Goal: Information Seeking & Learning: Check status

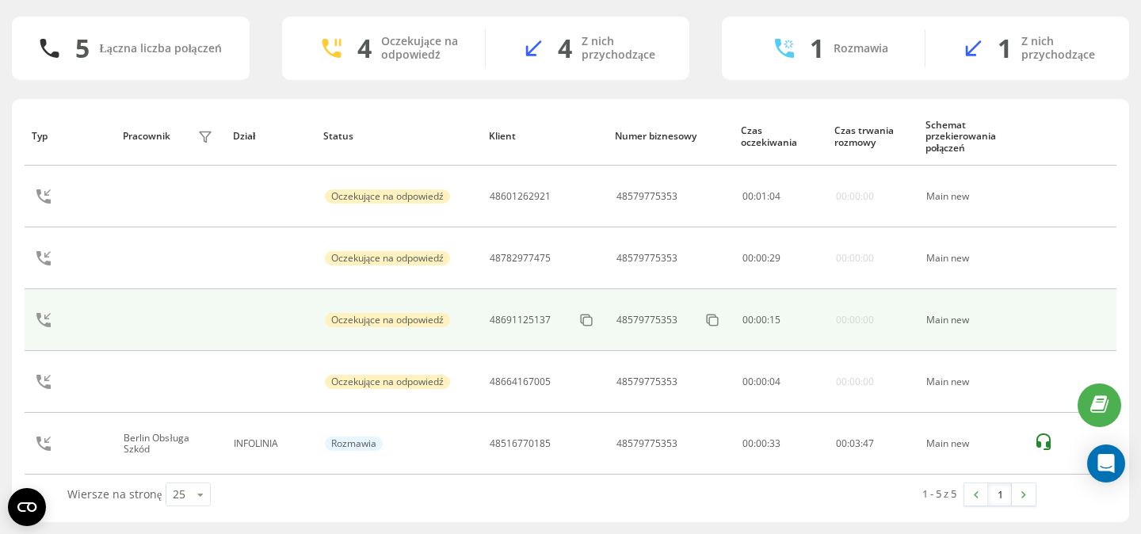
scroll to position [110, 0]
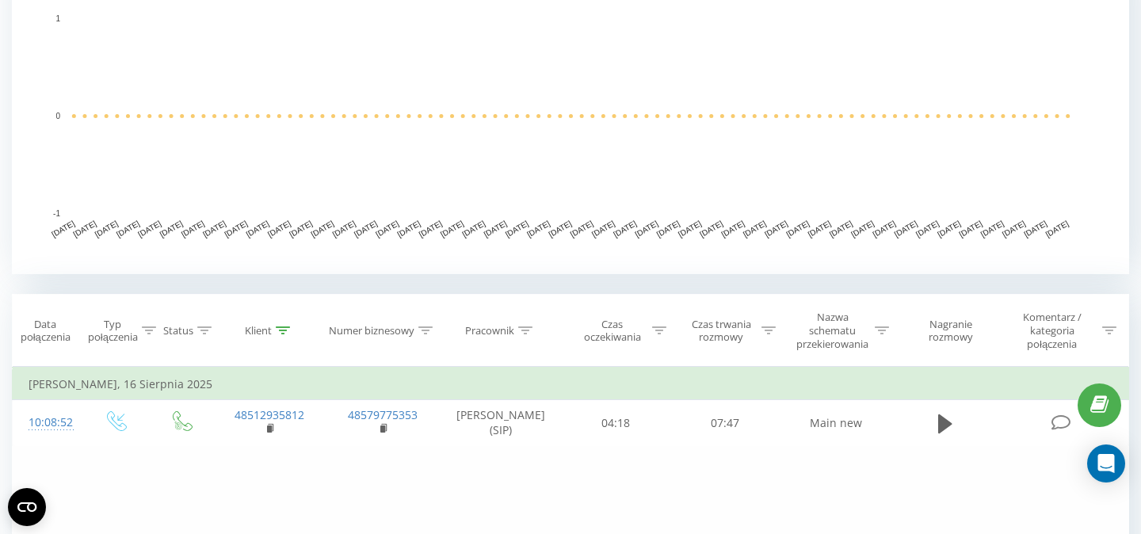
scroll to position [392, 0]
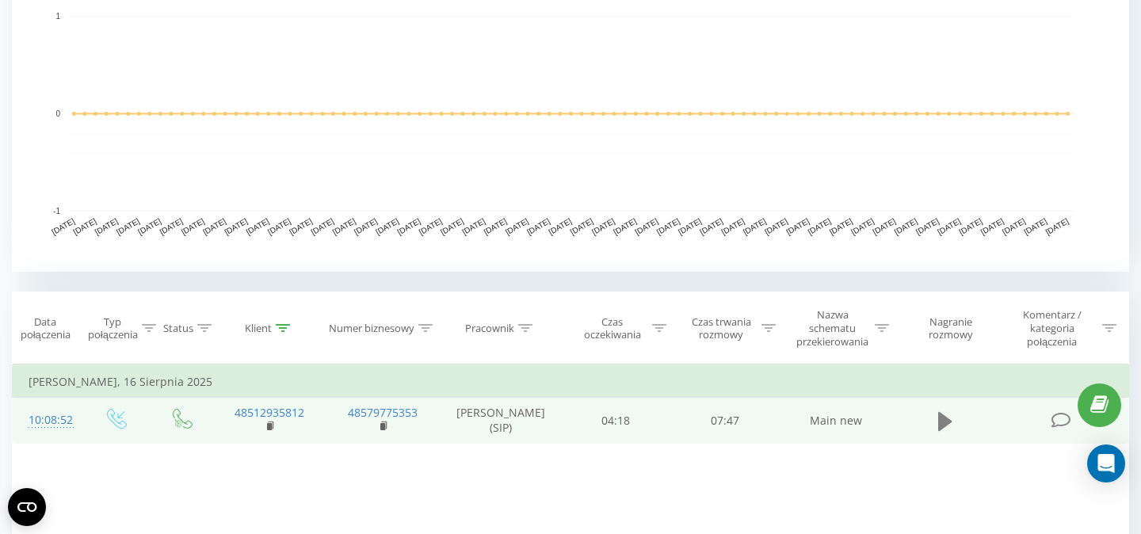
click at [941, 427] on icon at bounding box center [945, 420] width 14 height 19
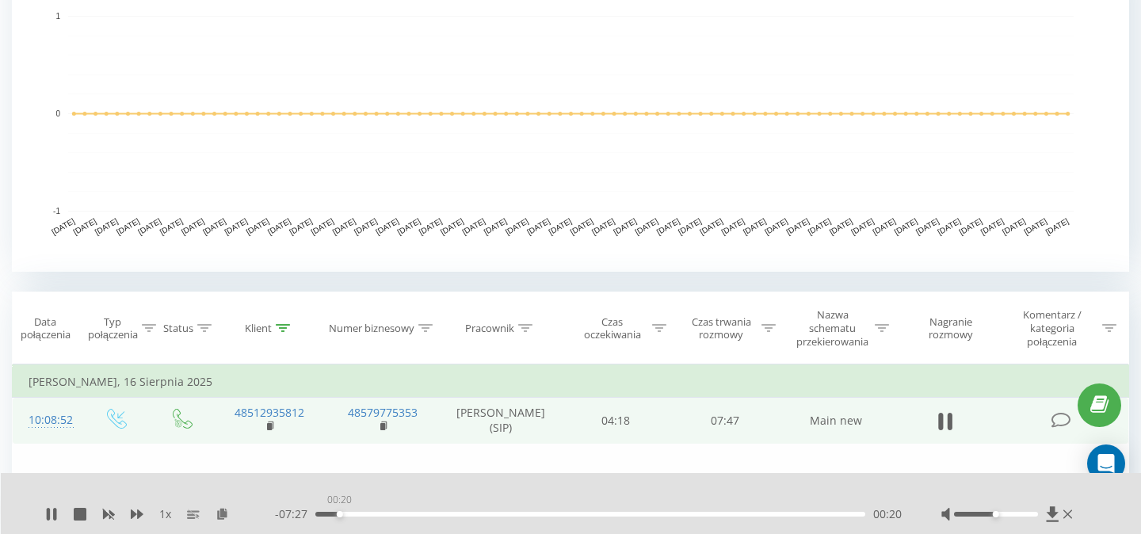
click at [339, 516] on div "00:20" at bounding box center [590, 514] width 550 height 5
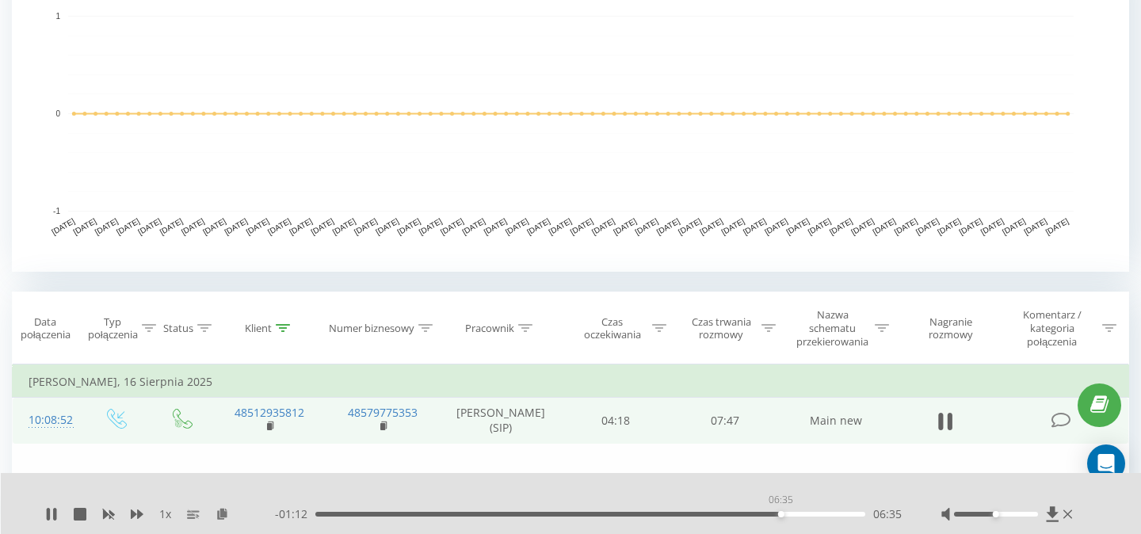
click at [780, 513] on div "06:35" at bounding box center [590, 514] width 550 height 5
click at [795, 515] on div "06:40" at bounding box center [590, 514] width 550 height 5
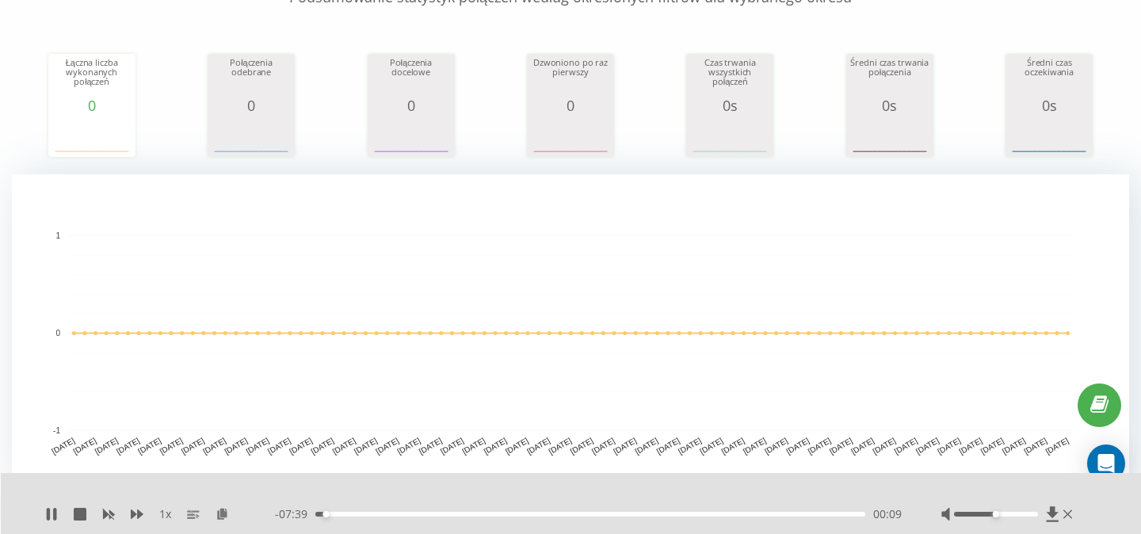
scroll to position [0, 0]
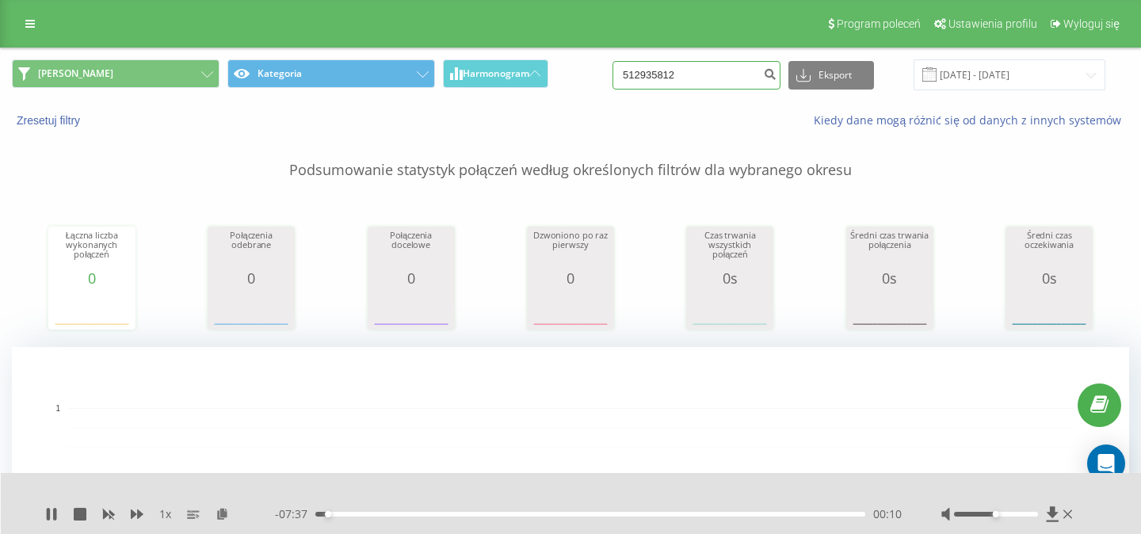
drag, startPoint x: 742, startPoint y: 82, endPoint x: 581, endPoint y: 77, distance: 160.9
click at [612, 77] on input "512935812" at bounding box center [696, 75] width 168 height 29
type input "600395456"
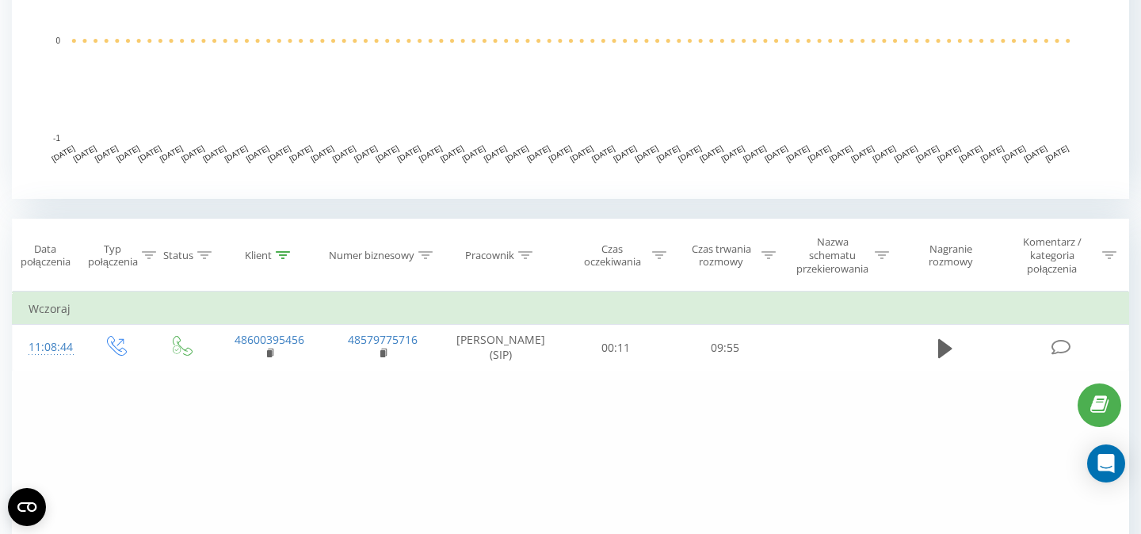
scroll to position [476, 0]
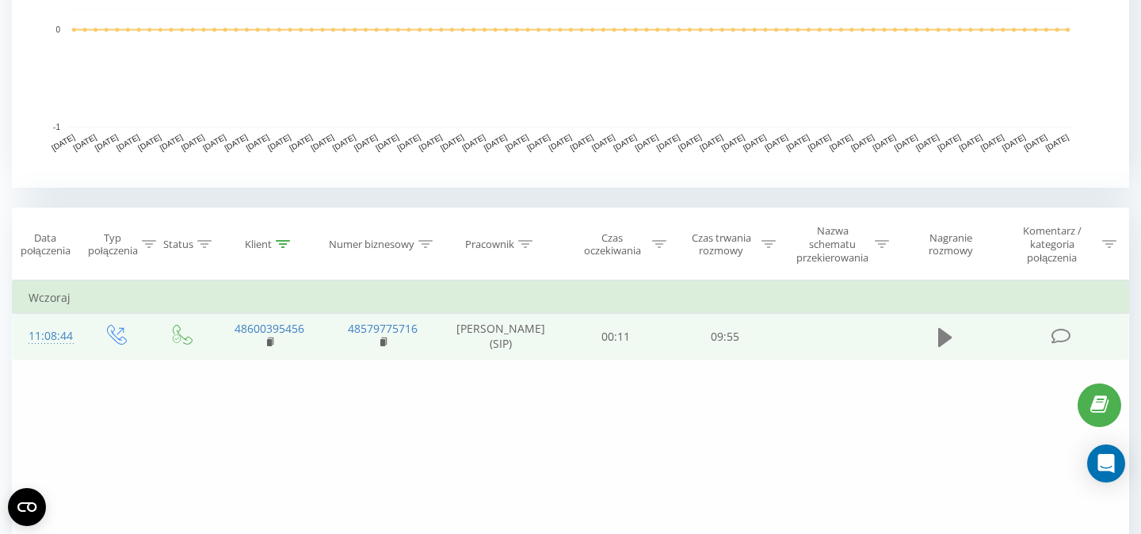
click at [944, 344] on icon at bounding box center [945, 336] width 14 height 19
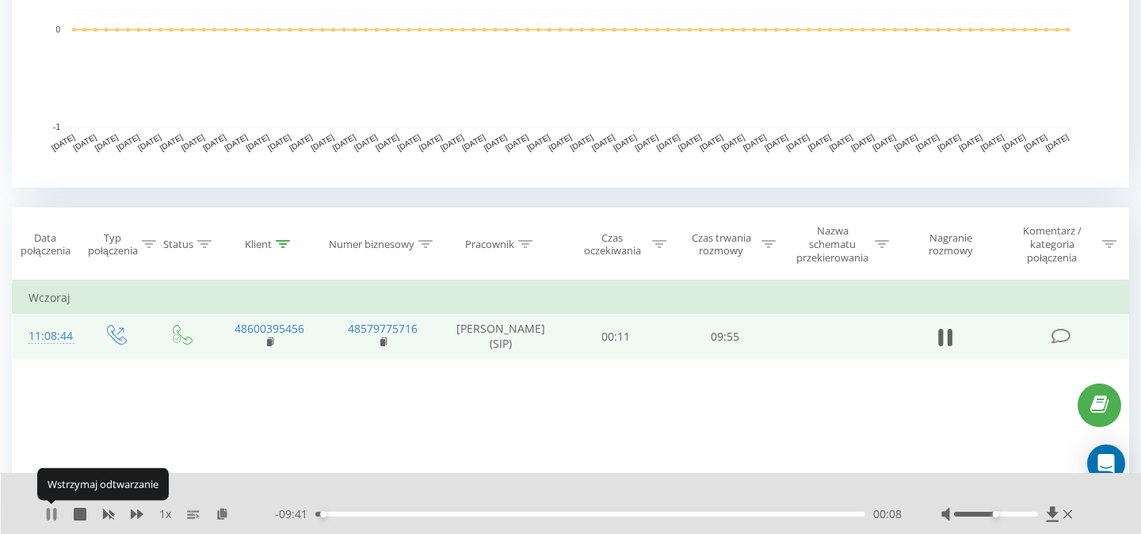
click at [51, 513] on icon at bounding box center [51, 514] width 13 height 13
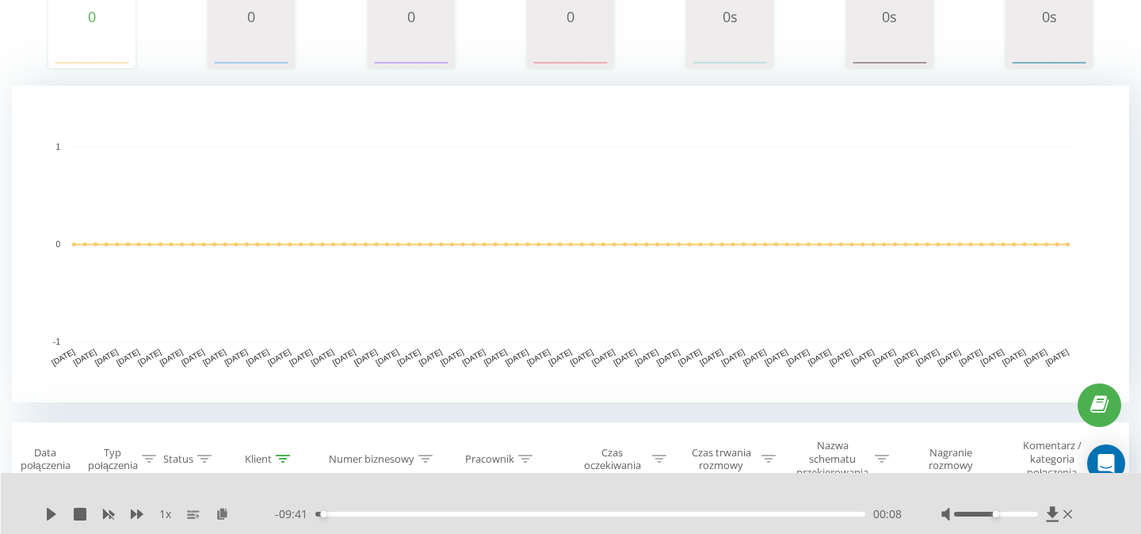
scroll to position [0, 0]
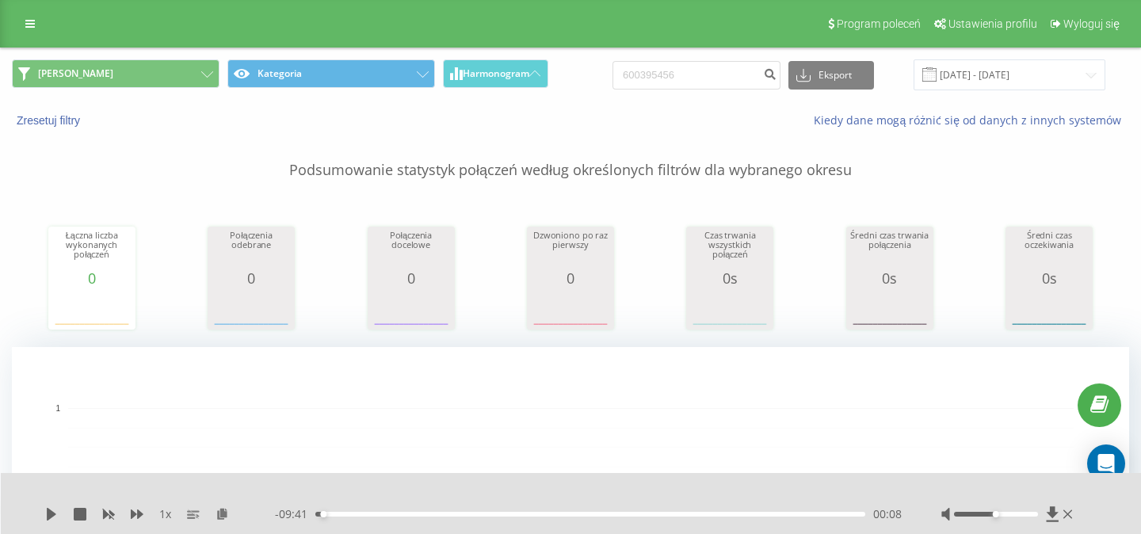
click at [17, 32] on link at bounding box center [30, 24] width 29 height 22
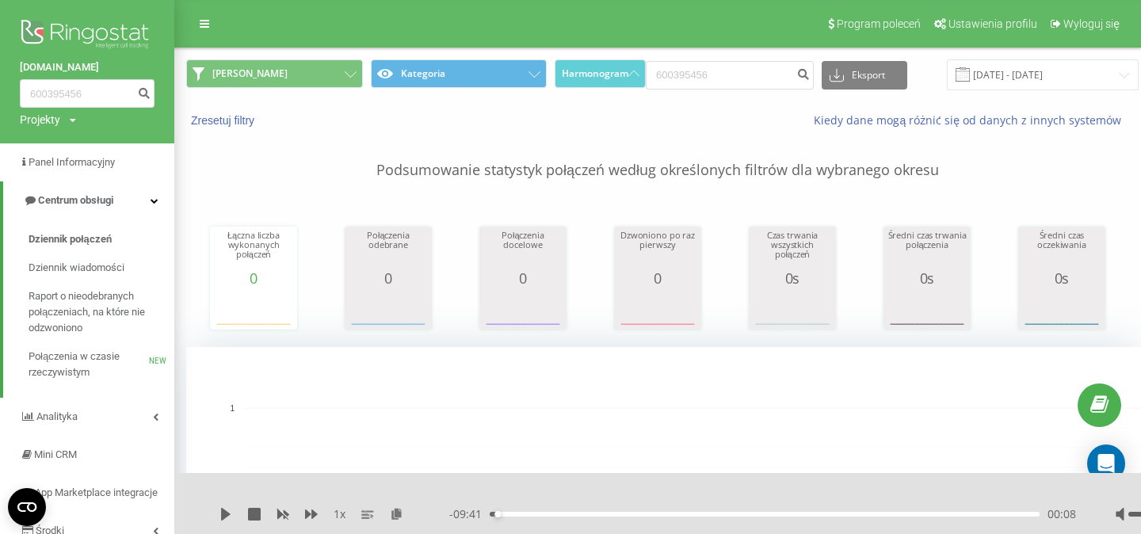
click at [84, 33] on img at bounding box center [87, 36] width 135 height 40
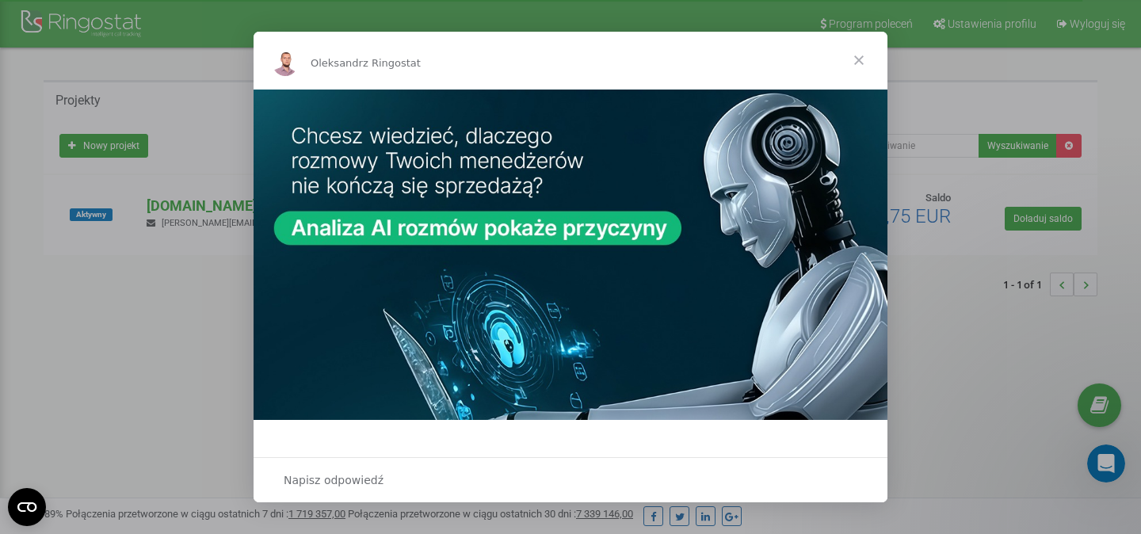
click at [859, 63] on span "Zamknij" at bounding box center [858, 60] width 57 height 57
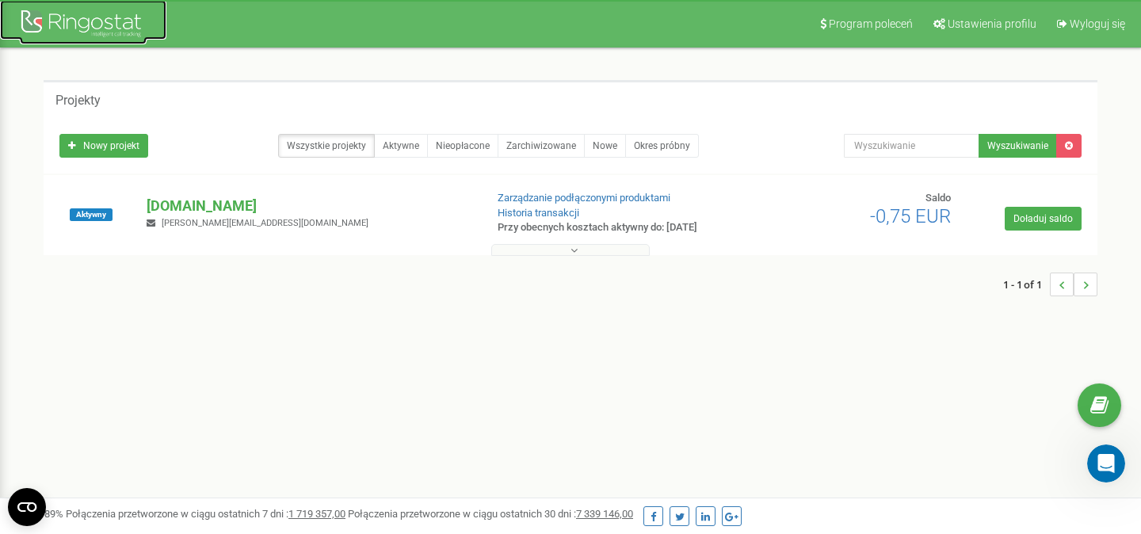
click at [114, 9] on div at bounding box center [83, 25] width 127 height 38
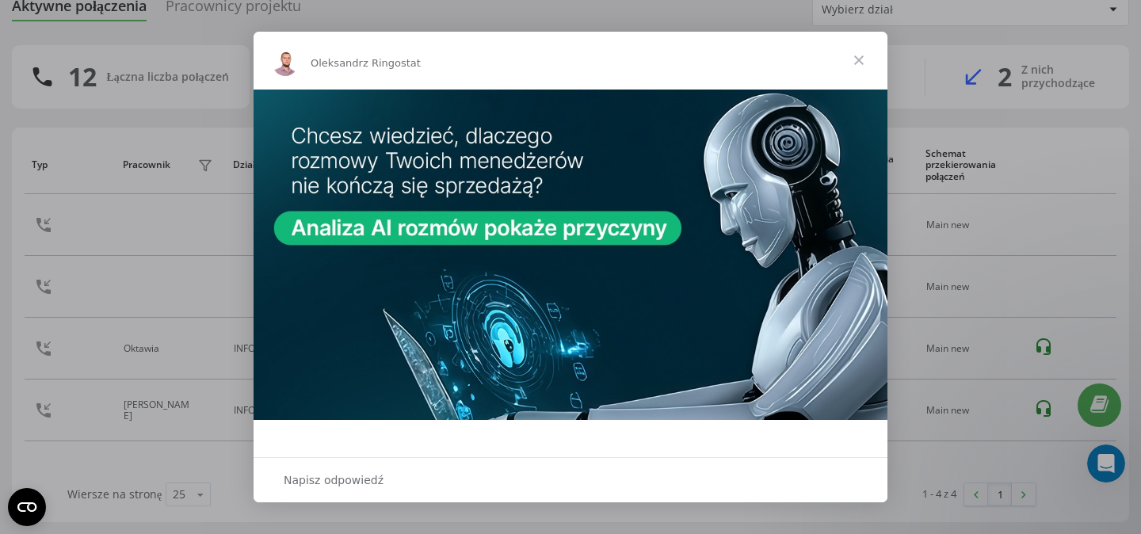
click at [863, 59] on span "Zamknij" at bounding box center [858, 60] width 57 height 57
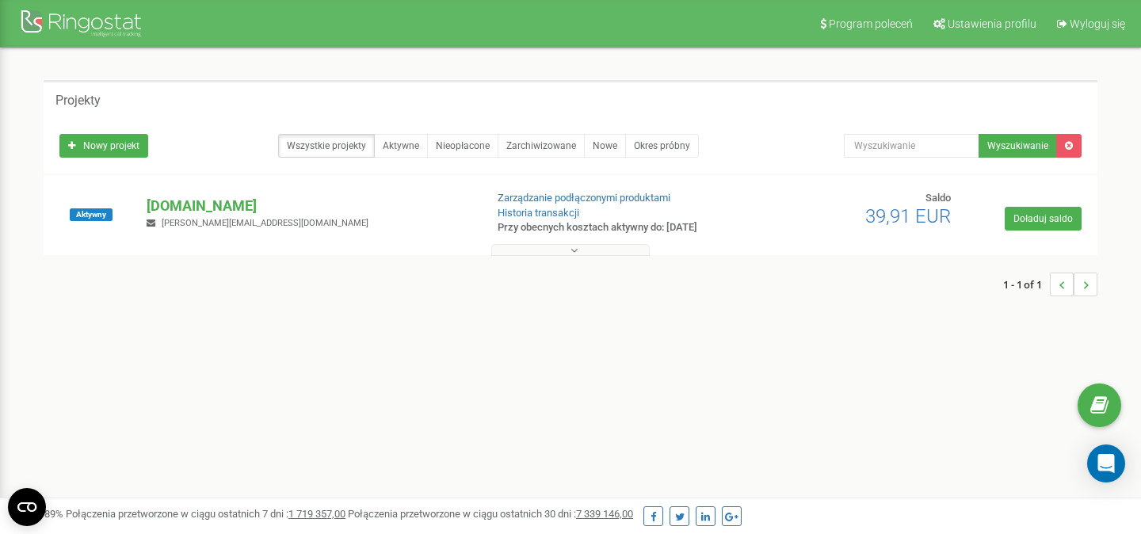
drag, startPoint x: 865, startPoint y: 217, endPoint x: 917, endPoint y: 221, distance: 51.6
click at [917, 221] on h2 "39,91 EUR" at bounding box center [897, 216] width 107 height 21
click at [52, 24] on div at bounding box center [83, 25] width 127 height 38
click at [182, 208] on p "[DOMAIN_NAME]" at bounding box center [309, 206] width 325 height 21
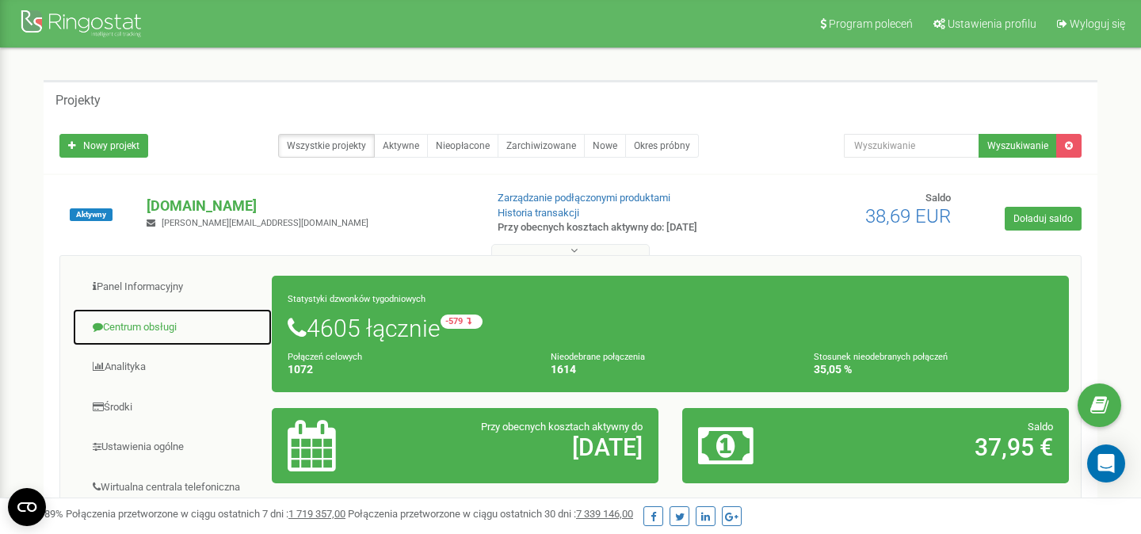
click at [131, 326] on link "Centrum obsługi" at bounding box center [172, 327] width 200 height 39
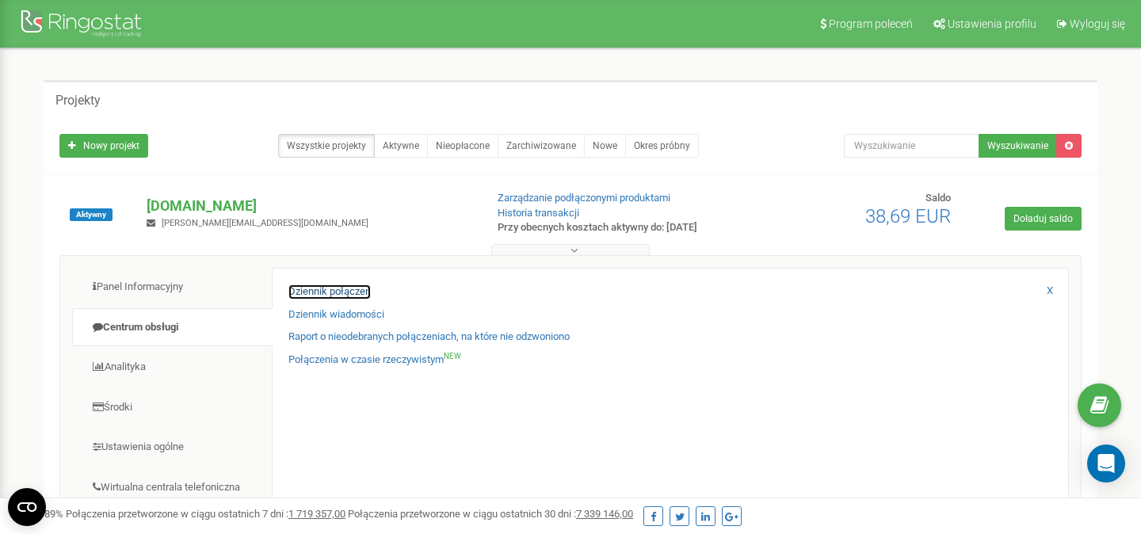
click at [311, 291] on link "Dziennik połączeń" at bounding box center [329, 291] width 82 height 15
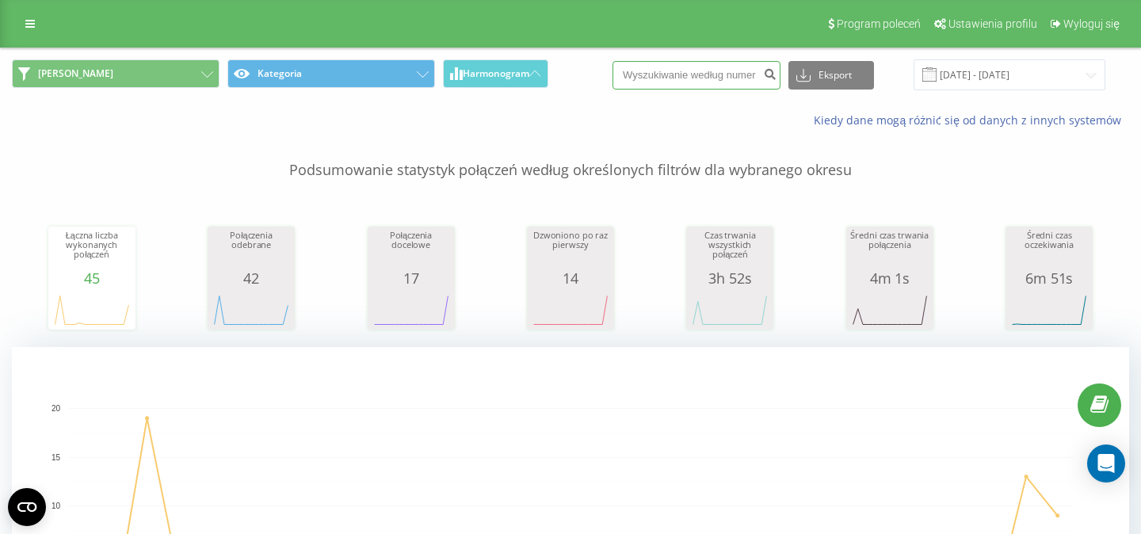
click at [661, 67] on input at bounding box center [696, 75] width 168 height 29
click at [535, 80] on button "Harmonogram" at bounding box center [495, 73] width 105 height 29
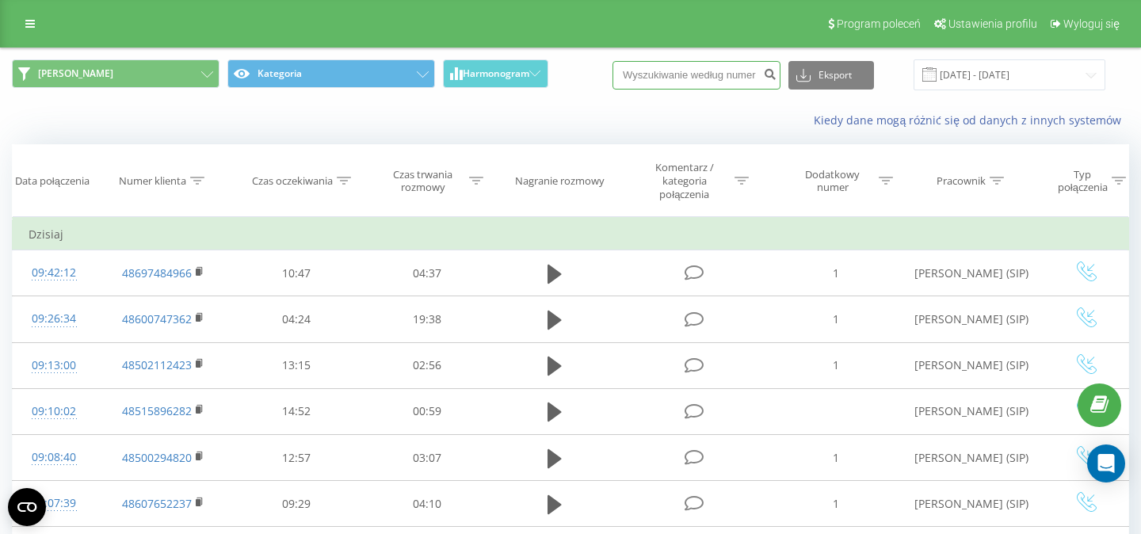
click at [672, 86] on input at bounding box center [696, 75] width 168 height 29
paste input "533051990"
type input "533051990"
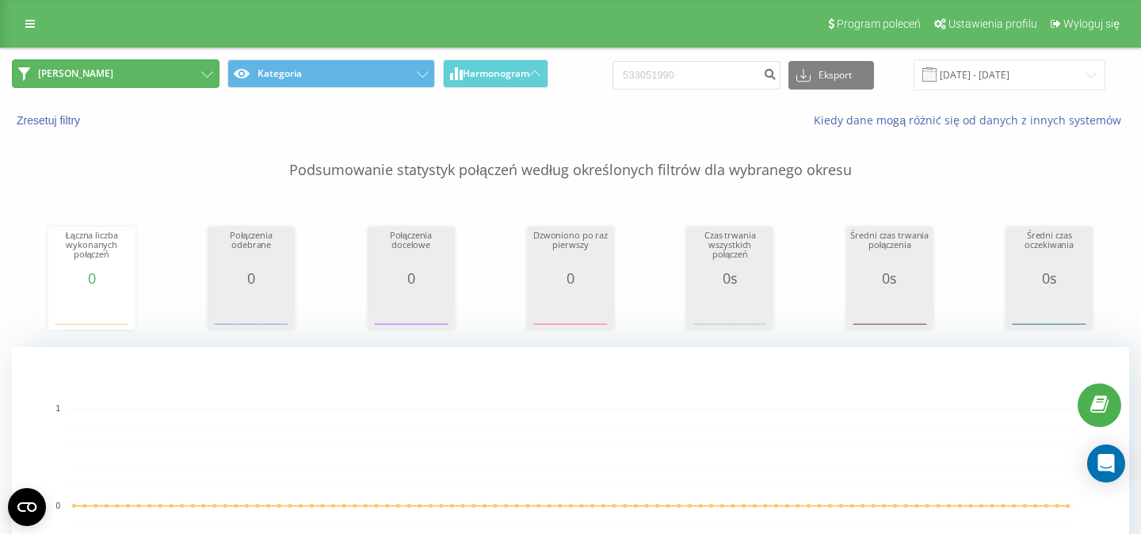
click at [143, 74] on button "[PERSON_NAME]" at bounding box center [116, 73] width 208 height 29
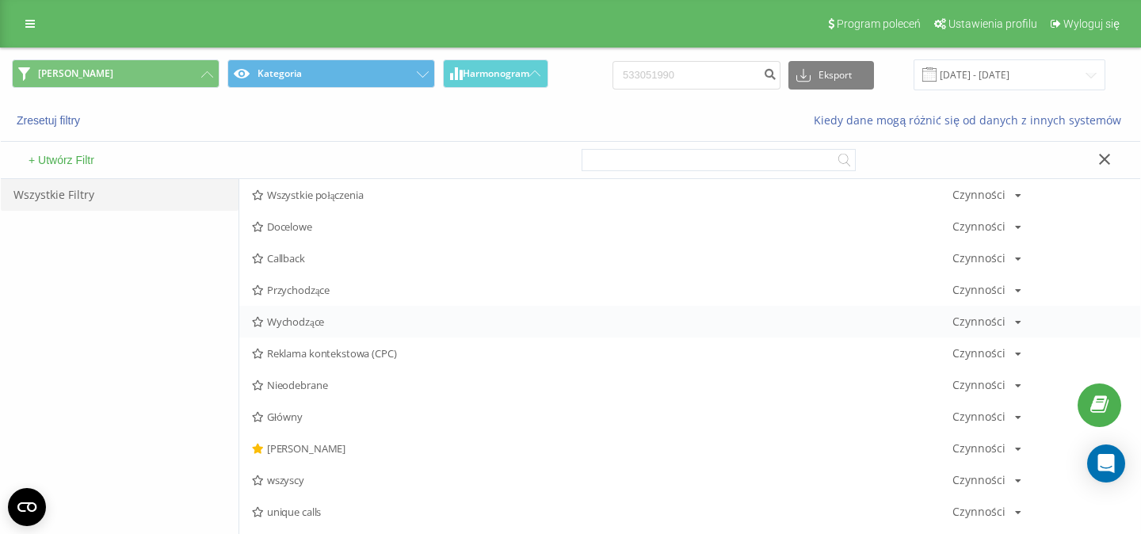
click at [300, 333] on div "Wychodzące Czynności Edytuj Kopiuj Usuń Domyślnie Udostępnij" at bounding box center [689, 322] width 901 height 32
click at [292, 319] on span "Wychodzące" at bounding box center [602, 321] width 700 height 11
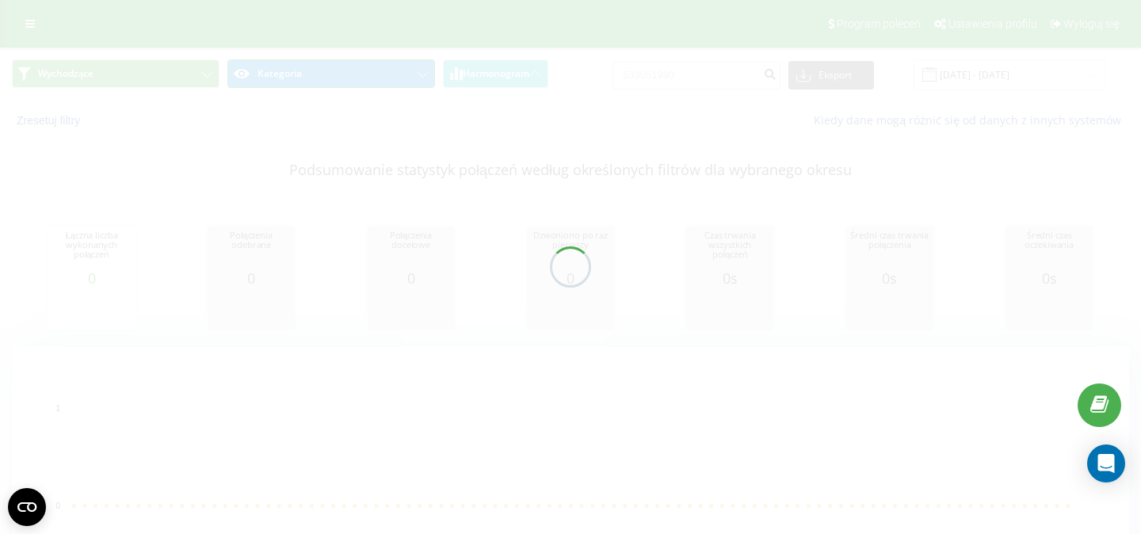
click at [337, 78] on button "Kategoria" at bounding box center [331, 73] width 208 height 29
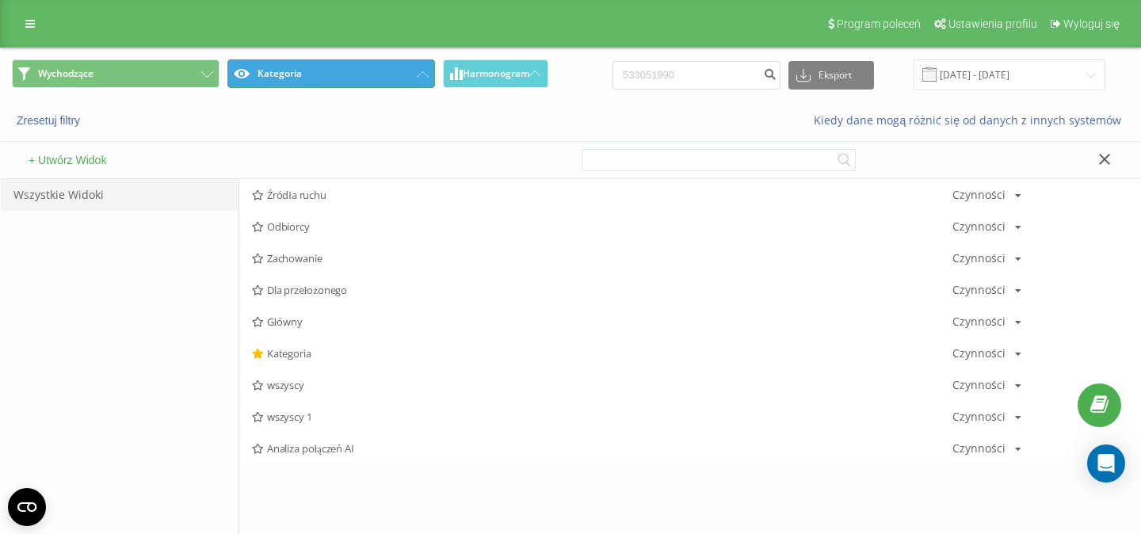
click at [341, 62] on button "Kategoria" at bounding box center [331, 73] width 208 height 29
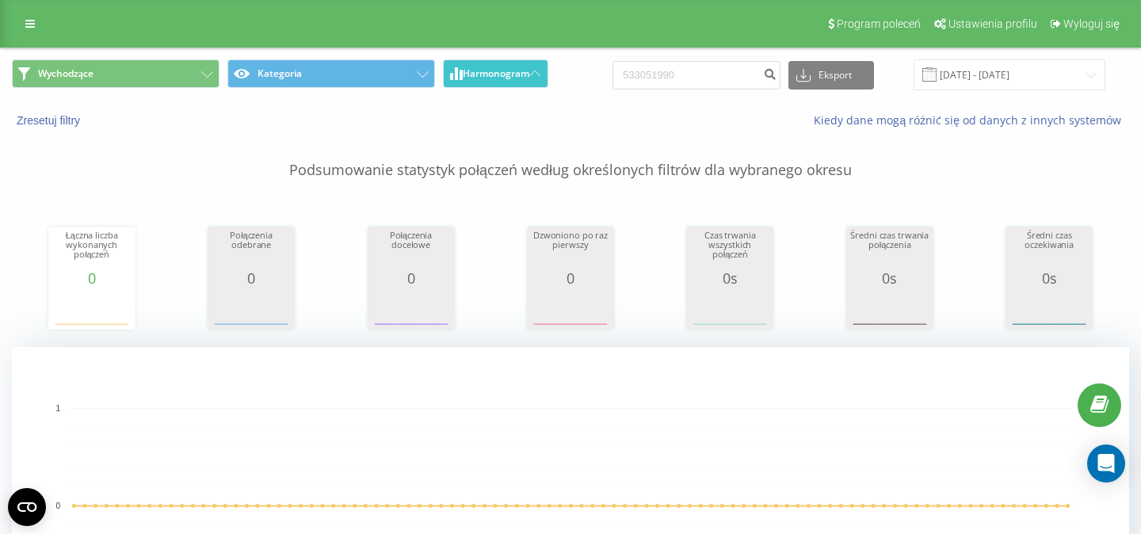
click at [532, 73] on icon at bounding box center [534, 74] width 11 height 6
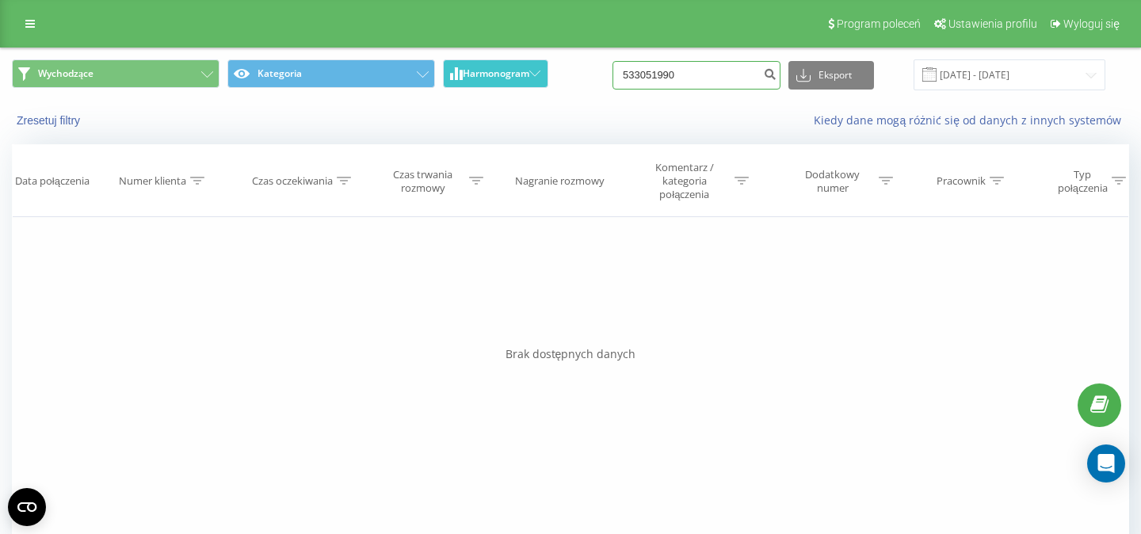
click at [706, 83] on input "533051990" at bounding box center [696, 75] width 168 height 29
click at [776, 77] on icon "submit" at bounding box center [769, 72] width 13 height 10
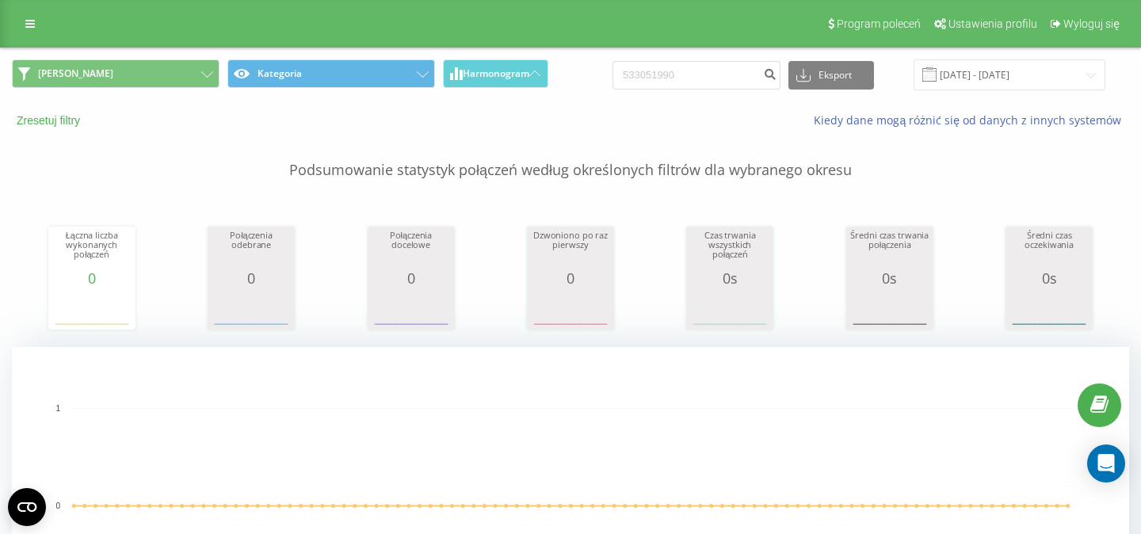
click at [59, 120] on button "Zresetuj filtry" at bounding box center [50, 120] width 76 height 14
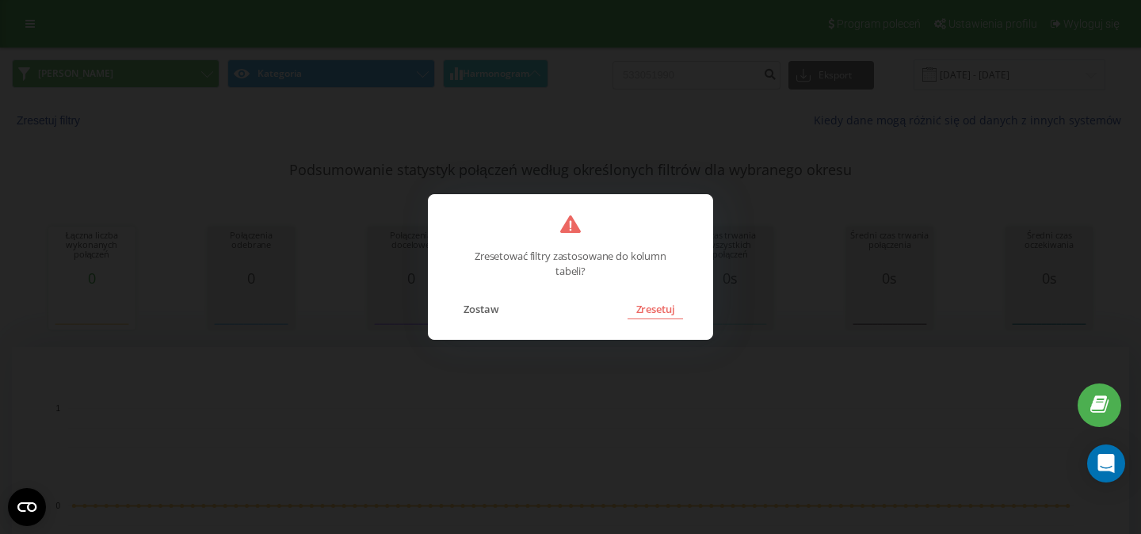
click at [656, 314] on button "Zresetuj" at bounding box center [654, 309] width 55 height 21
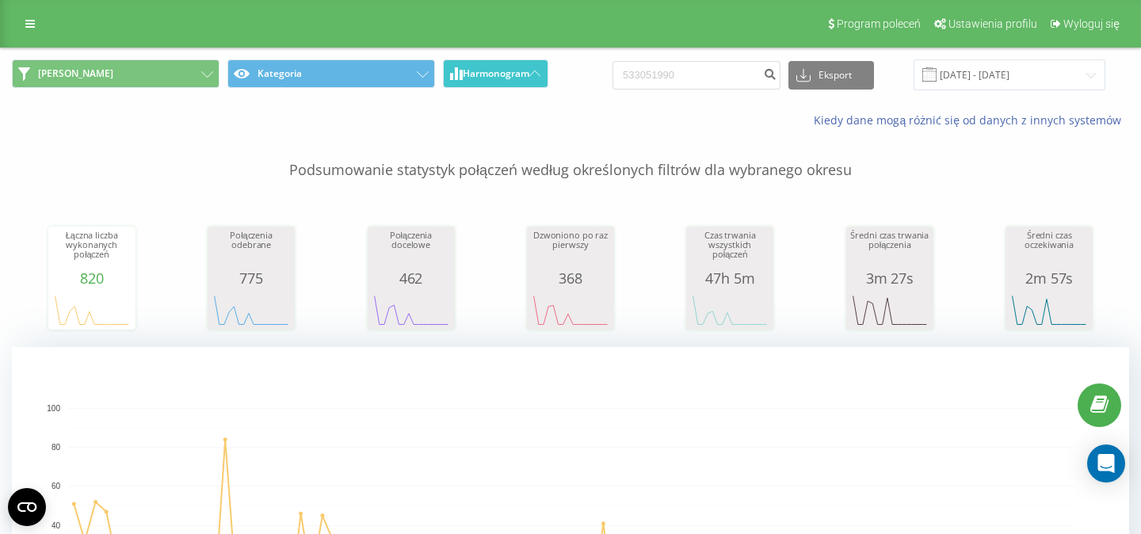
click at [539, 76] on icon at bounding box center [534, 74] width 11 height 6
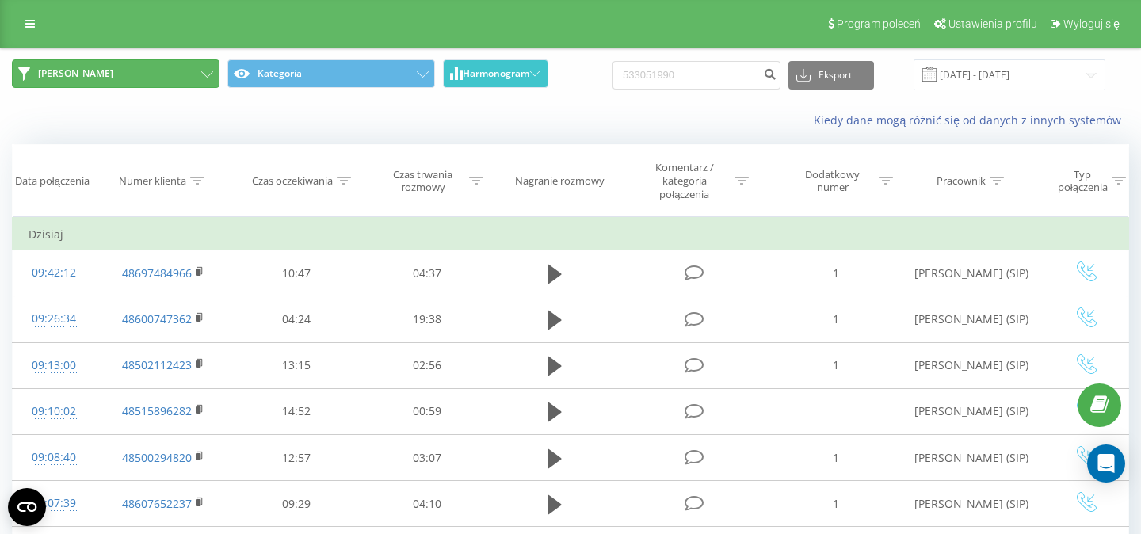
click at [201, 72] on icon at bounding box center [207, 74] width 12 height 6
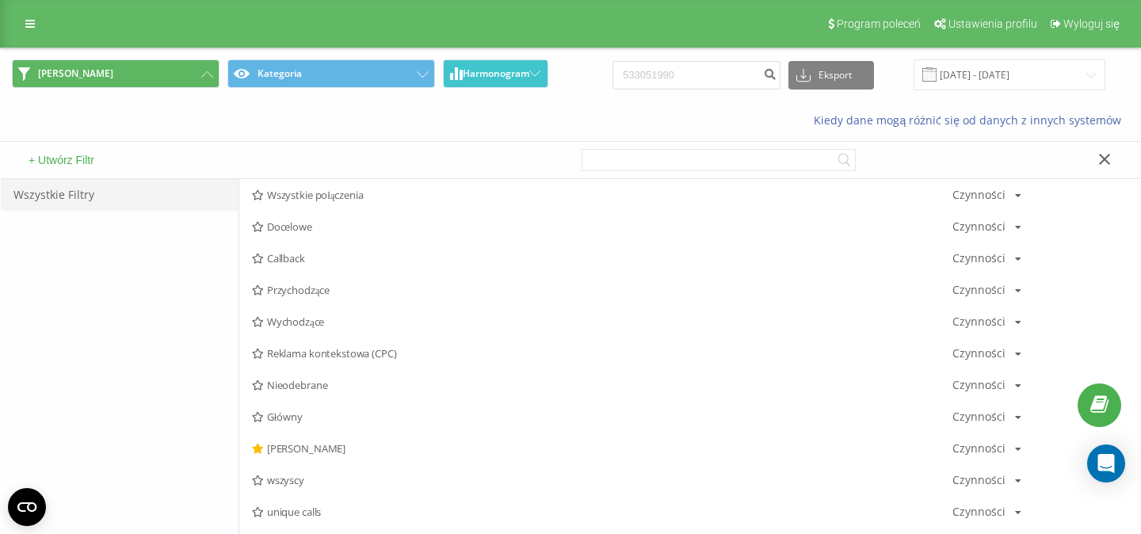
click at [284, 322] on span "Wychodzące" at bounding box center [602, 321] width 700 height 11
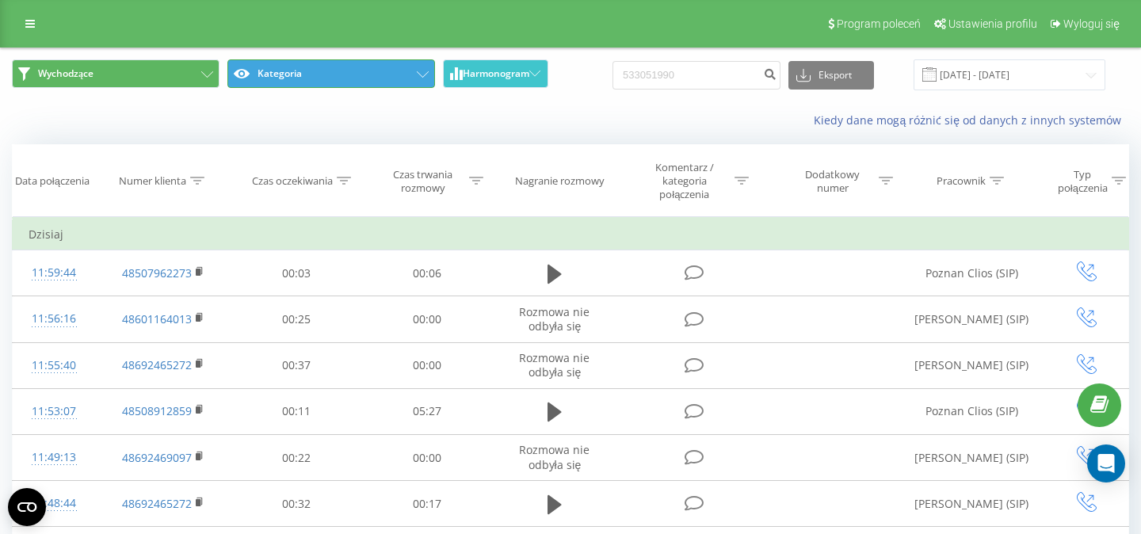
click at [410, 78] on button "Kategoria" at bounding box center [331, 73] width 208 height 29
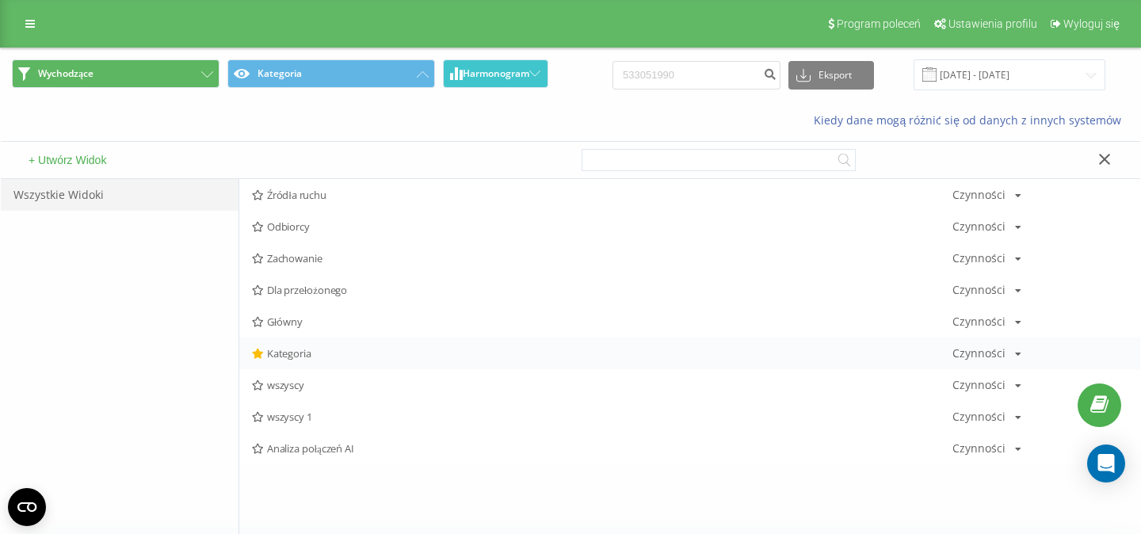
click at [289, 350] on span "Kategoria" at bounding box center [602, 353] width 700 height 11
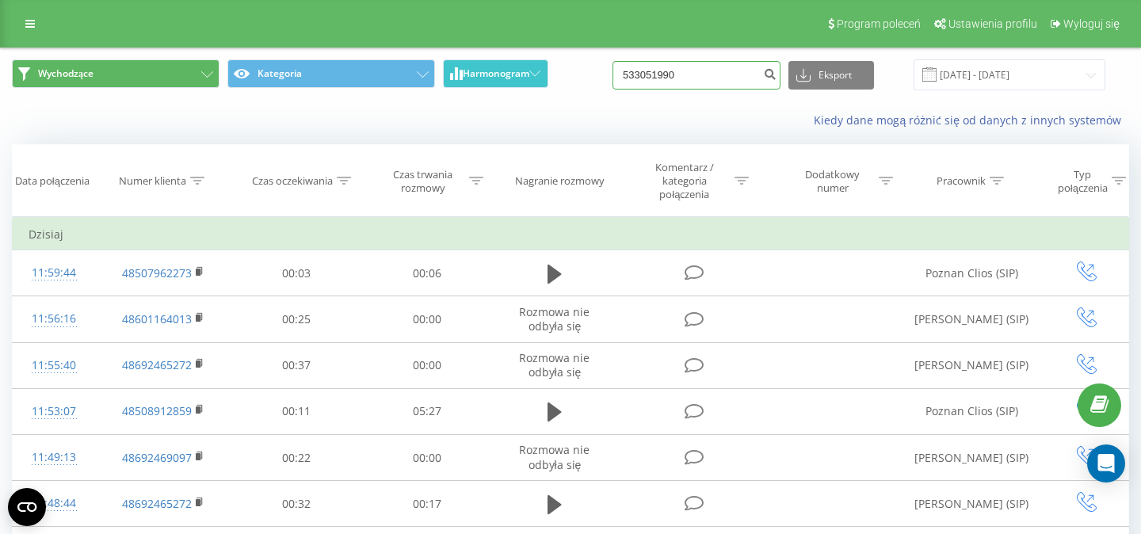
drag, startPoint x: 706, startPoint y: 82, endPoint x: 578, endPoint y: 82, distance: 127.5
click at [612, 82] on input "533051990" at bounding box center [696, 75] width 168 height 29
paste input "533051990"
type input "533051990"
click at [776, 73] on icon "submit" at bounding box center [769, 72] width 13 height 10
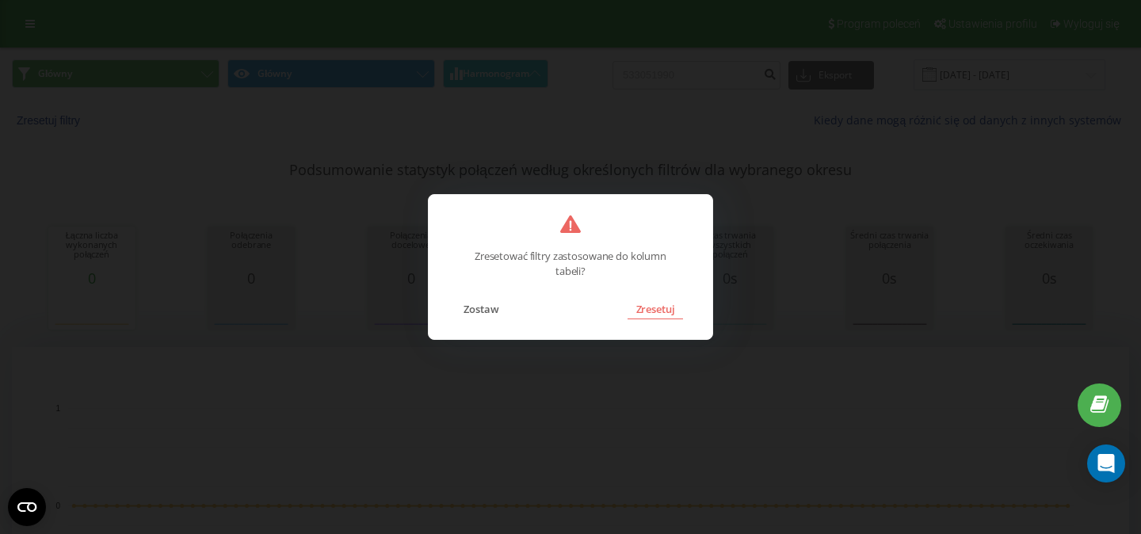
click at [661, 313] on button "Zresetuj" at bounding box center [654, 309] width 55 height 21
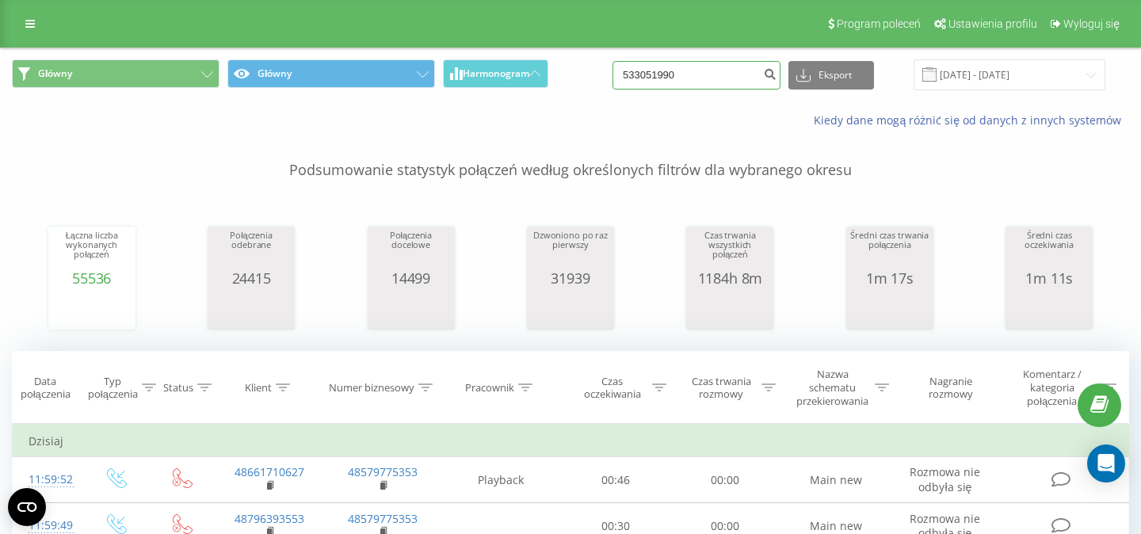
click at [703, 81] on input "533051990" at bounding box center [696, 75] width 168 height 29
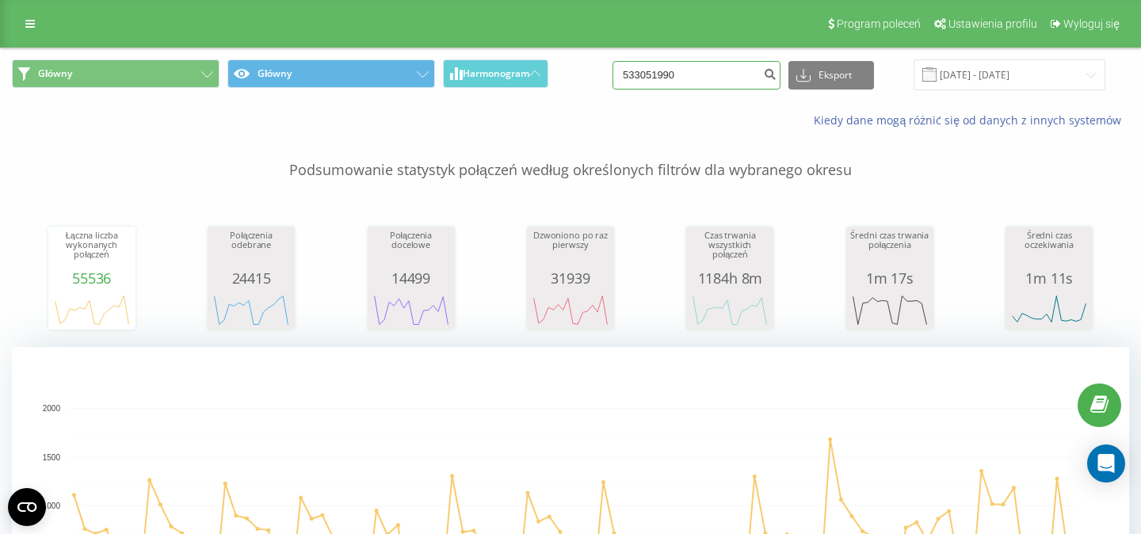
drag, startPoint x: 703, startPoint y: 81, endPoint x: 626, endPoint y: 81, distance: 77.6
click at [627, 81] on input "533051990" at bounding box center [696, 75] width 168 height 29
click at [485, 76] on span "Harmonogram" at bounding box center [496, 73] width 67 height 11
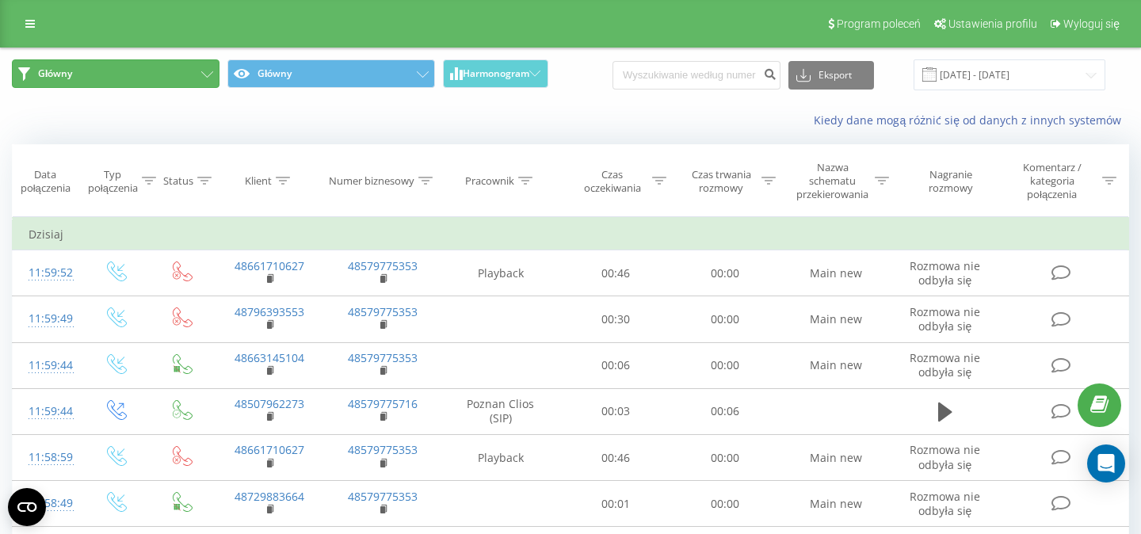
click at [205, 78] on button "Główny" at bounding box center [116, 73] width 208 height 29
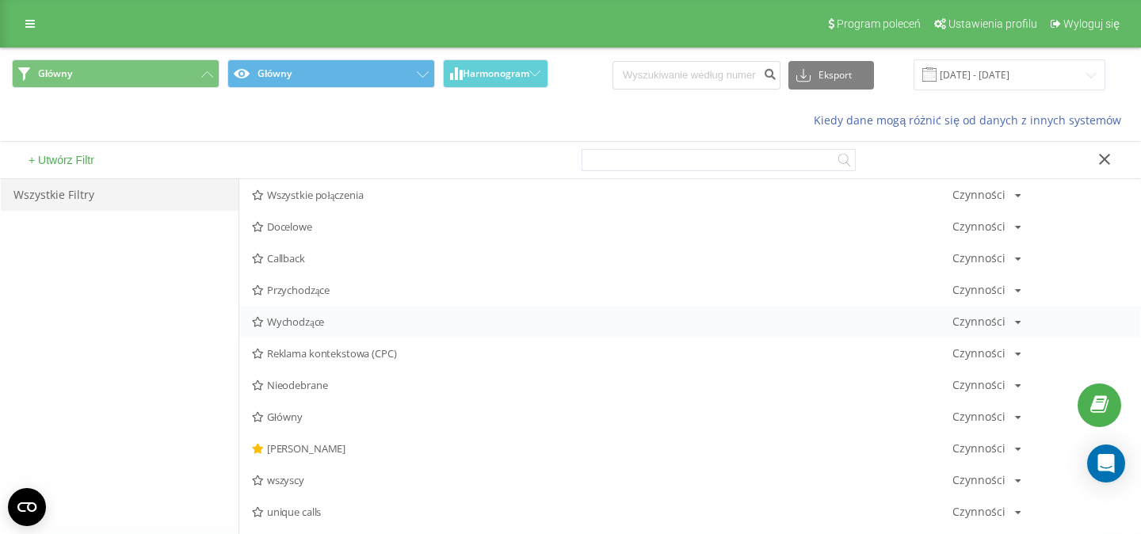
click at [288, 318] on span "Wychodzące" at bounding box center [602, 321] width 700 height 11
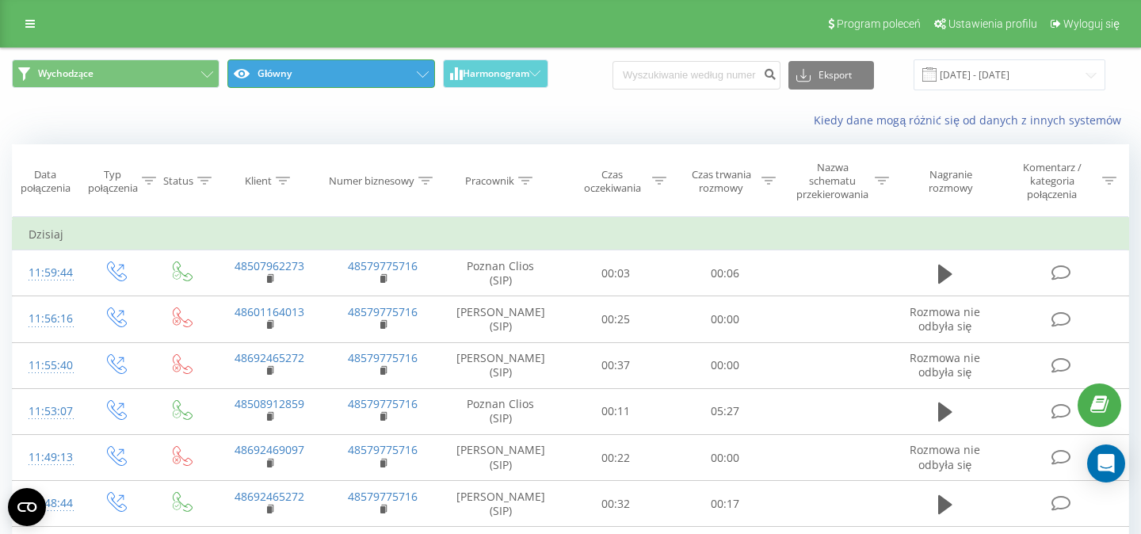
click at [406, 68] on button "Główny" at bounding box center [331, 73] width 208 height 29
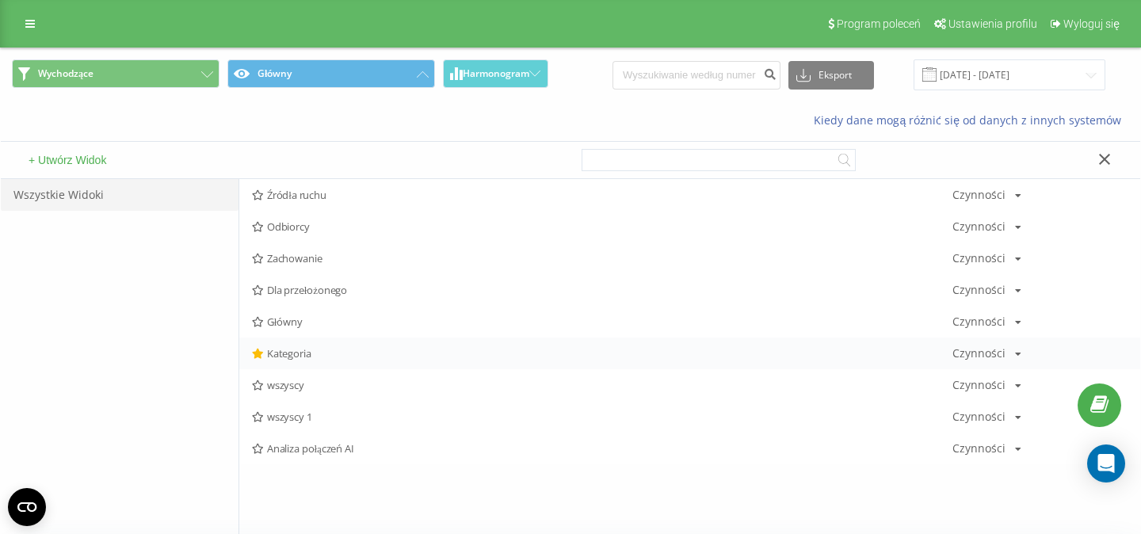
click at [313, 350] on span "Kategoria" at bounding box center [602, 353] width 700 height 11
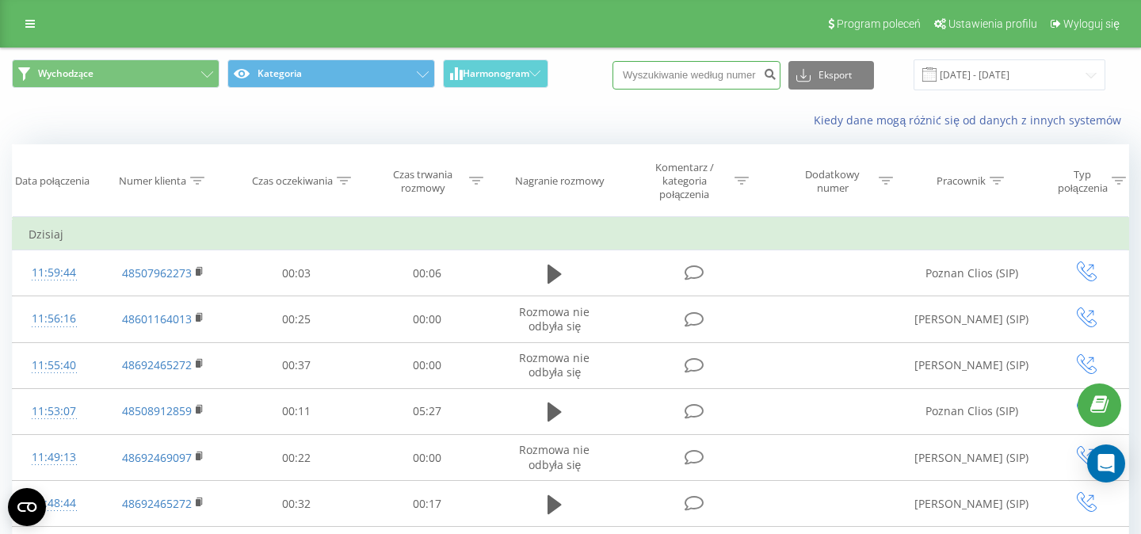
click at [677, 69] on input at bounding box center [696, 75] width 168 height 29
paste input "533051990"
type input "533051990"
click at [771, 78] on button "submit" at bounding box center [769, 75] width 21 height 29
